Goal: Understand process/instructions: Learn how to perform a task or action

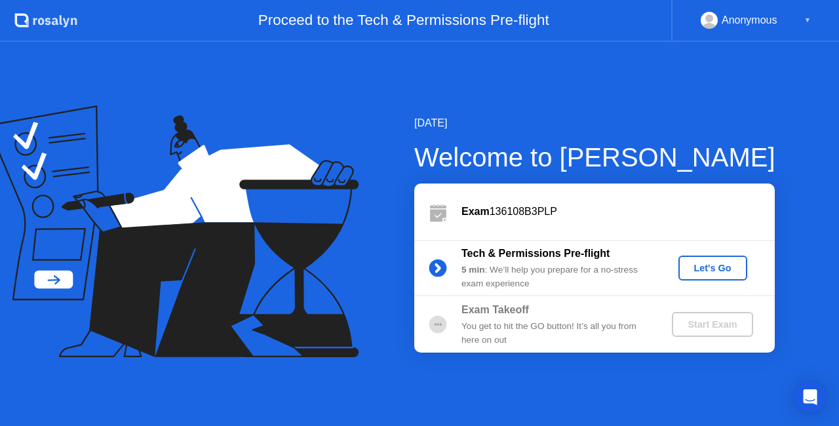
click at [715, 269] on div "Let's Go" at bounding box center [712, 268] width 58 height 10
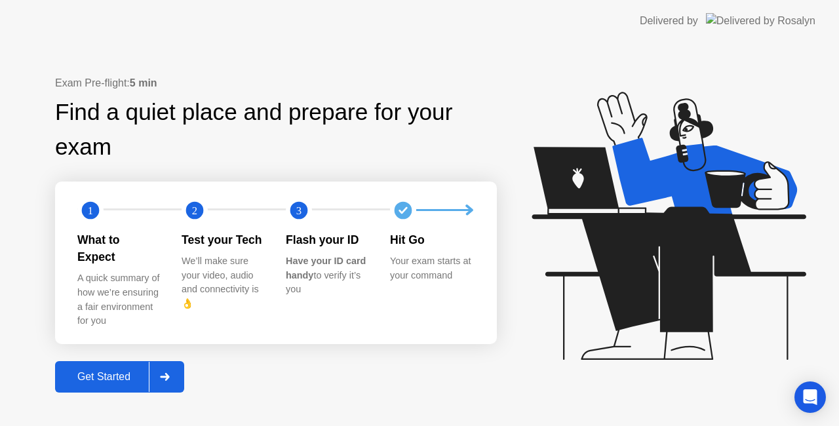
click at [115, 371] on div "Get Started" at bounding box center [104, 377] width 90 height 12
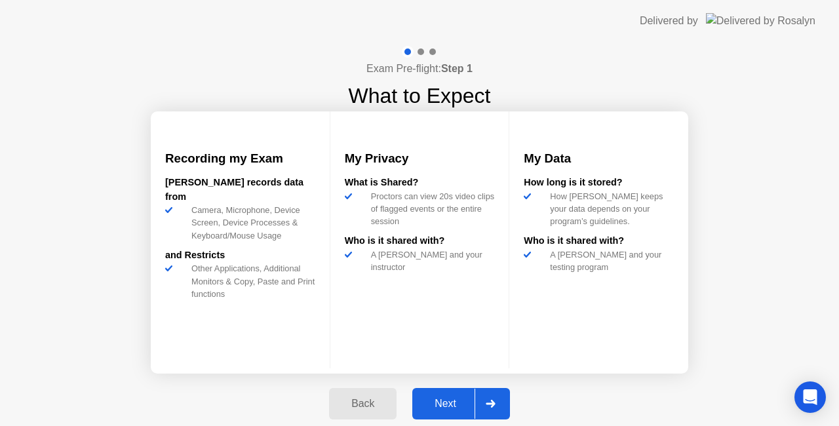
click at [448, 399] on div "Next" at bounding box center [445, 404] width 58 height 12
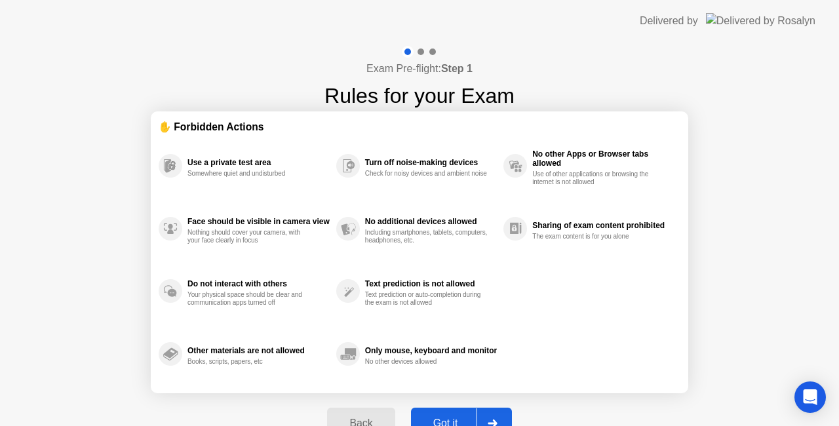
click at [455, 418] on div "Got it" at bounding box center [446, 423] width 62 height 12
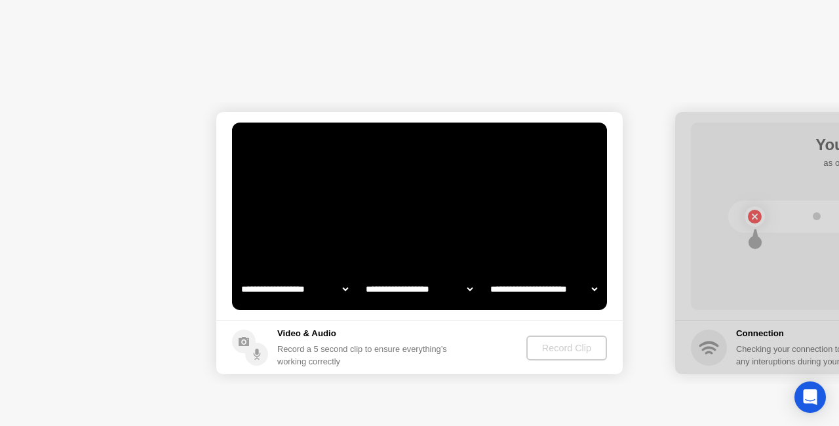
select select "**********"
select select "*******"
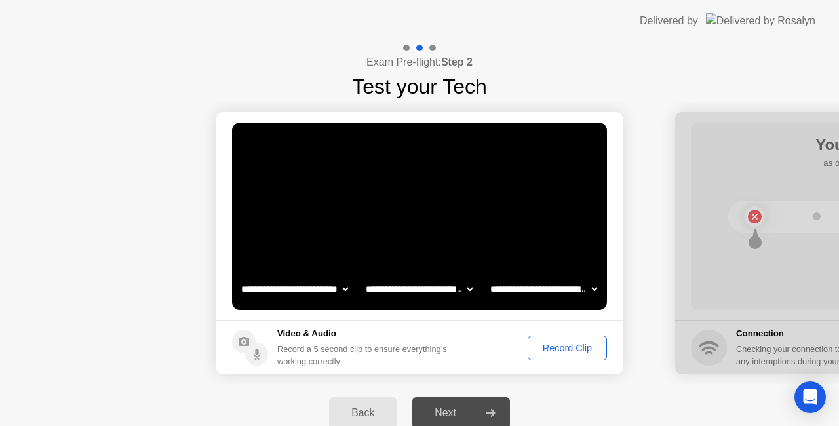
click at [571, 349] on div "Record Clip" at bounding box center [567, 348] width 70 height 10
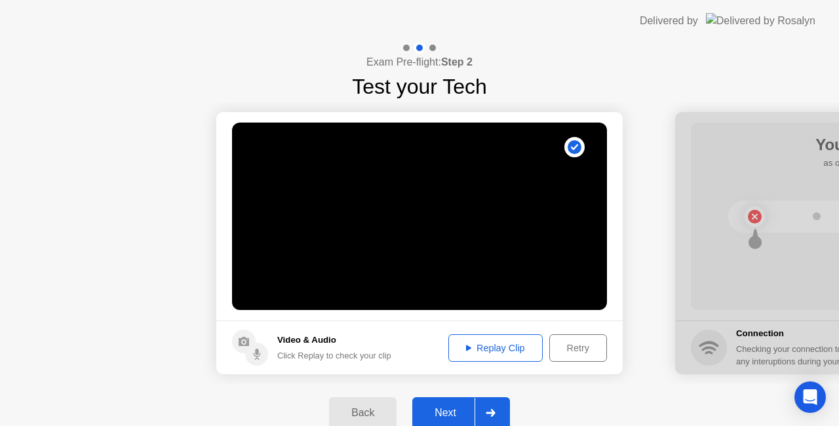
click at [499, 346] on div "Replay Clip" at bounding box center [495, 348] width 85 height 10
click at [449, 413] on div "Next" at bounding box center [445, 413] width 58 height 12
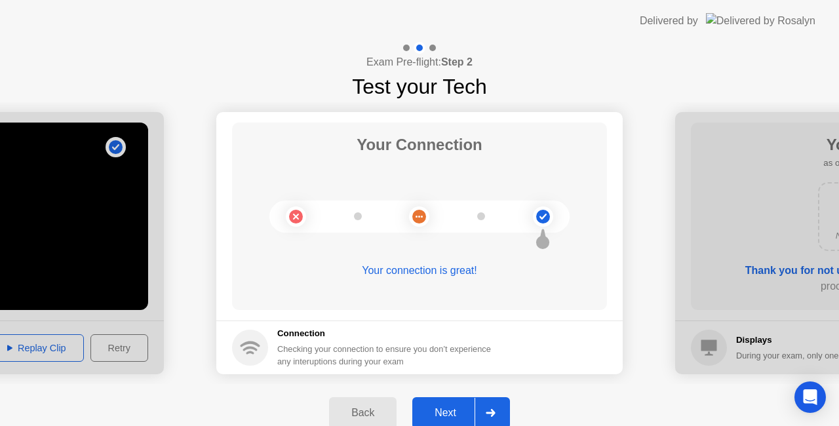
click at [446, 413] on div "Next" at bounding box center [445, 413] width 58 height 12
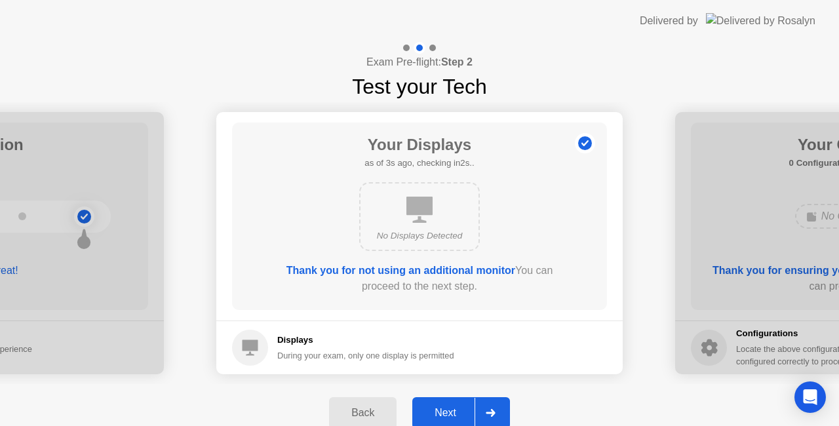
click at [446, 413] on div "Next" at bounding box center [445, 413] width 58 height 12
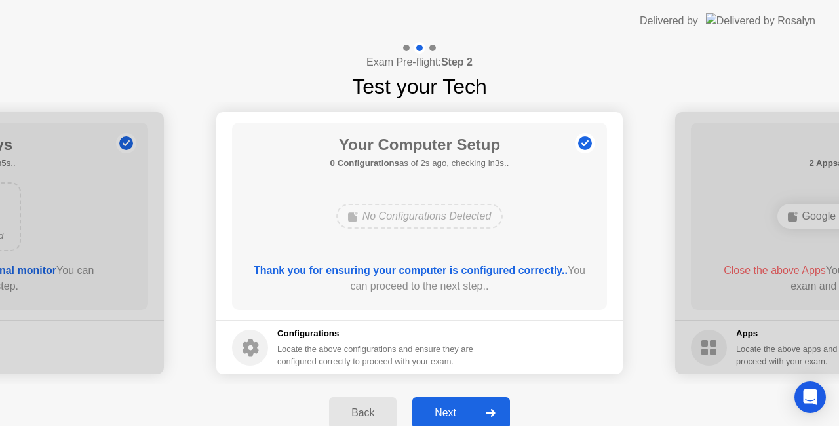
click at [446, 413] on div "Next" at bounding box center [445, 413] width 58 height 12
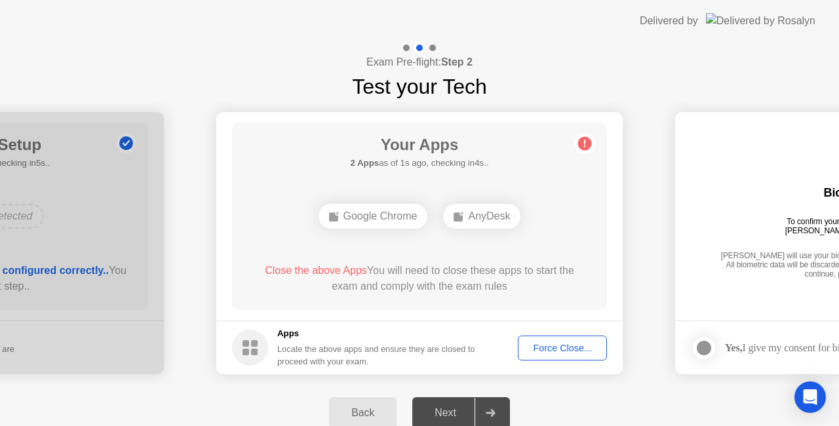
click at [377, 214] on div "Google Chrome" at bounding box center [372, 216] width 109 height 25
click at [504, 216] on div "AnyDesk" at bounding box center [481, 216] width 77 height 25
click at [570, 345] on div "Force Close..." at bounding box center [562, 348] width 80 height 10
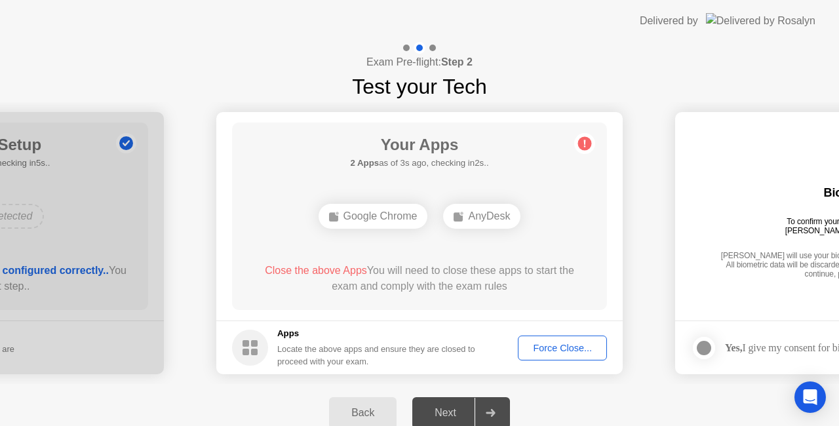
click at [560, 347] on div "Force Close..." at bounding box center [562, 348] width 80 height 10
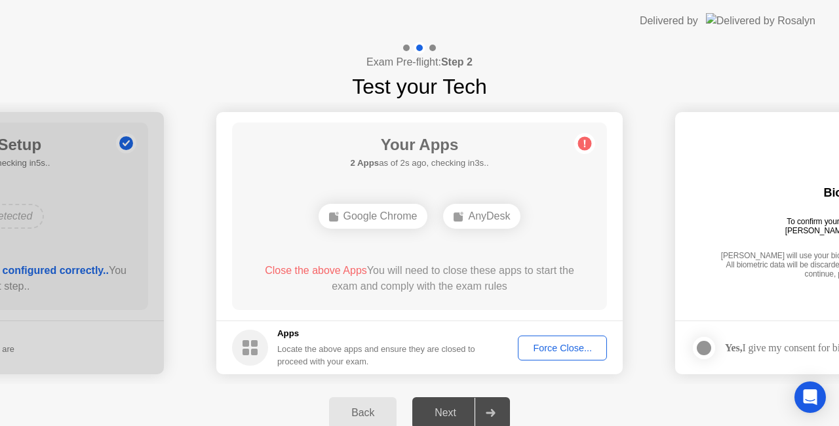
click at [448, 415] on div "Next" at bounding box center [445, 413] width 58 height 12
click at [349, 408] on div "Back" at bounding box center [363, 413] width 60 height 12
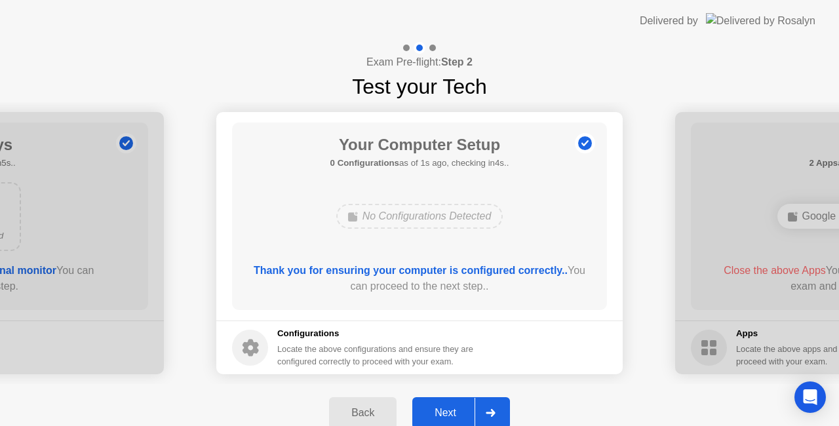
click at [456, 413] on div "Next" at bounding box center [445, 413] width 58 height 12
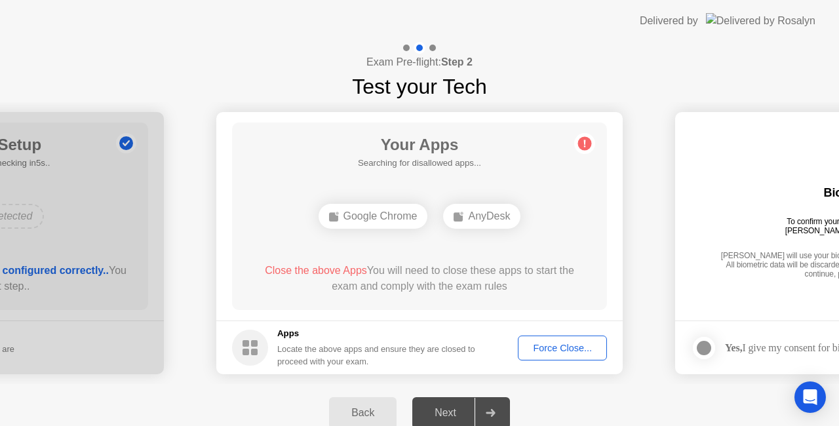
click at [493, 411] on icon at bounding box center [490, 413] width 9 height 8
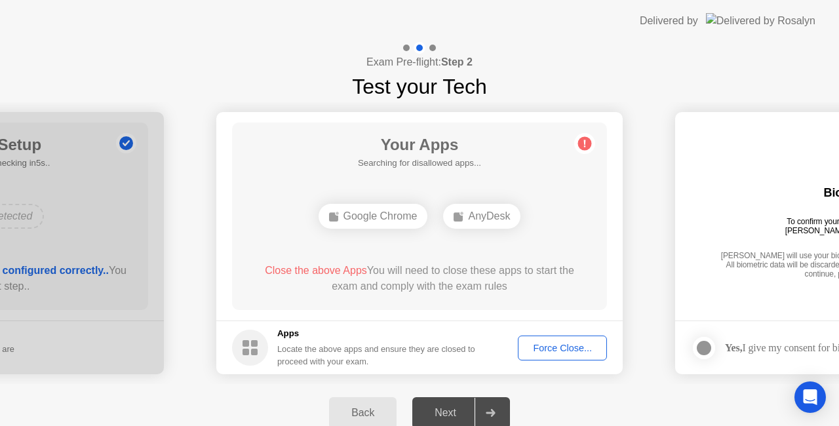
click at [768, 18] on img at bounding box center [760, 20] width 109 height 15
click at [698, 24] on div "Delivered by" at bounding box center [668, 21] width 58 height 16
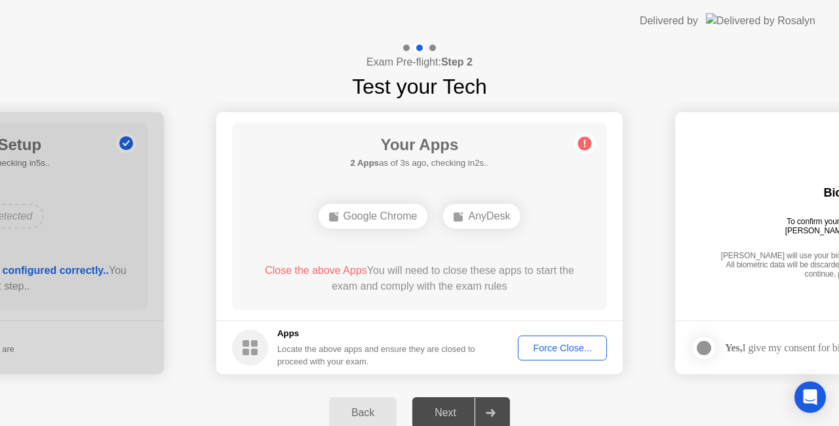
click at [763, 23] on img at bounding box center [760, 20] width 109 height 15
click at [806, 14] on img at bounding box center [760, 20] width 109 height 15
drag, startPoint x: 313, startPoint y: 105, endPoint x: 297, endPoint y: 62, distance: 46.0
click at [299, 64] on div "**********" at bounding box center [419, 242] width 839 height 400
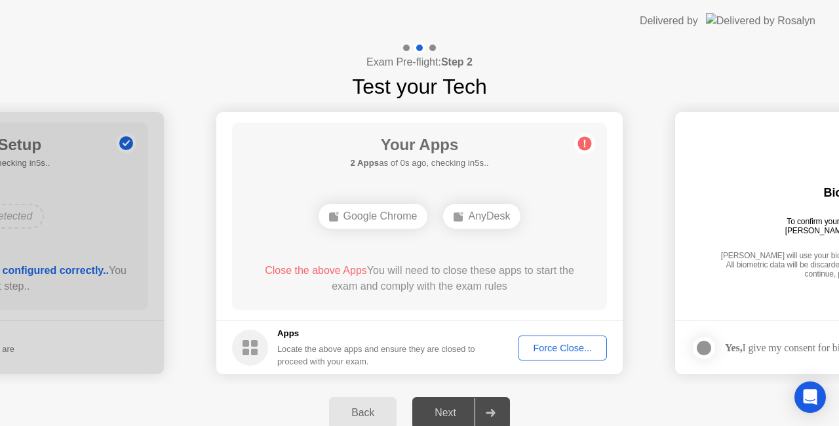
drag, startPoint x: 297, startPoint y: 61, endPoint x: 288, endPoint y: 69, distance: 13.0
click at [294, 65] on div "Exam Pre-flight: Step 2 Test your Tech" at bounding box center [419, 72] width 839 height 60
click at [288, 69] on div "Exam Pre-flight: Step 2 Test your Tech" at bounding box center [419, 72] width 839 height 60
drag, startPoint x: 288, startPoint y: 102, endPoint x: 288, endPoint y: 116, distance: 13.8
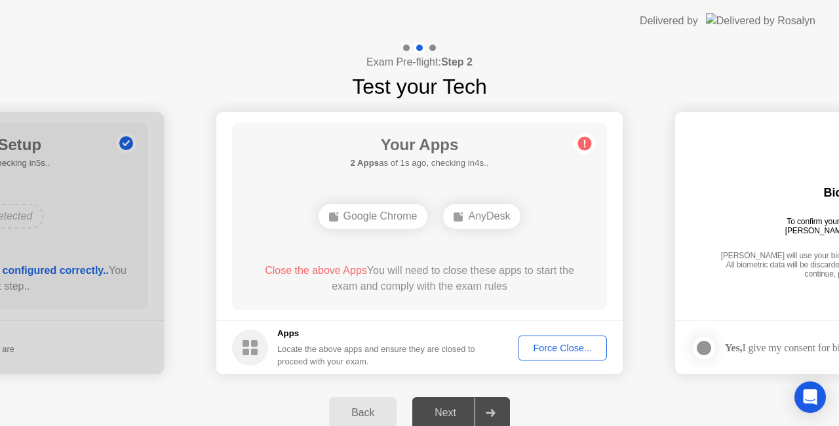
click at [289, 139] on div "Your Apps 2 Apps as of 1s ago, checking in4s.. Google Chrome AnyDesk Close the …" at bounding box center [419, 216] width 375 height 187
drag, startPoint x: 316, startPoint y: 151, endPoint x: 387, endPoint y: 153, distance: 70.8
click at [360, 153] on div "Your Apps 2 Apps as of 2s ago, checking in3s.. Google Chrome AnyDesk Close the …" at bounding box center [419, 216] width 375 height 187
click at [390, 154] on h1 "Your Apps" at bounding box center [419, 145] width 138 height 24
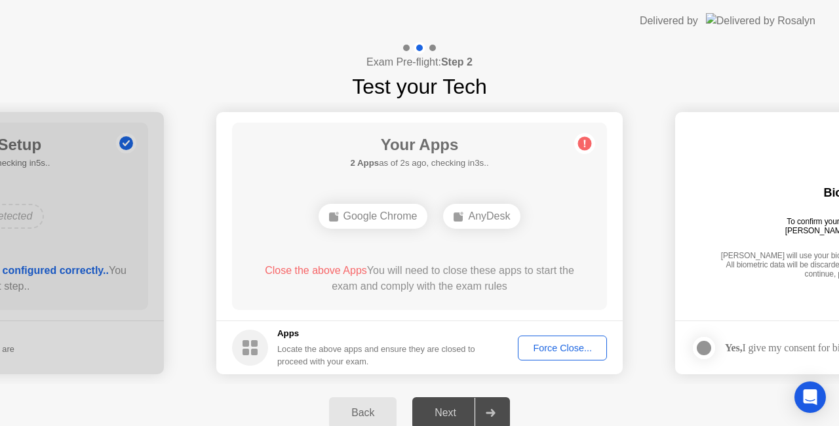
click at [390, 154] on h1 "Your Apps" at bounding box center [419, 145] width 138 height 24
click at [436, 160] on h5 "2 Apps as of 3s ago, checking in2s.." at bounding box center [419, 163] width 138 height 13
click at [438, 159] on h5 "2 Apps as of 3s ago, checking in2s.." at bounding box center [419, 163] width 138 height 13
click at [438, 159] on h5 "2 Apps as of 4s ago, checking in1s.." at bounding box center [419, 163] width 138 height 13
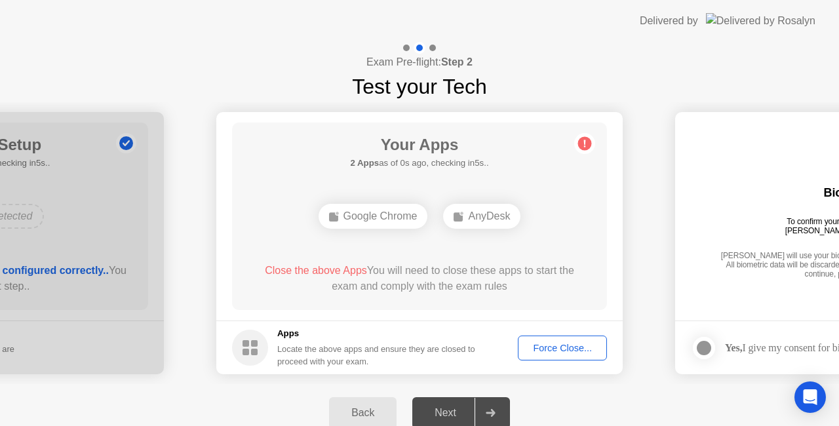
drag, startPoint x: 685, startPoint y: 93, endPoint x: 696, endPoint y: 76, distance: 20.0
drag, startPoint x: 723, startPoint y: 54, endPoint x: 808, endPoint y: 54, distance: 85.2
